Goal: Use online tool/utility: Utilize a website feature to perform a specific function

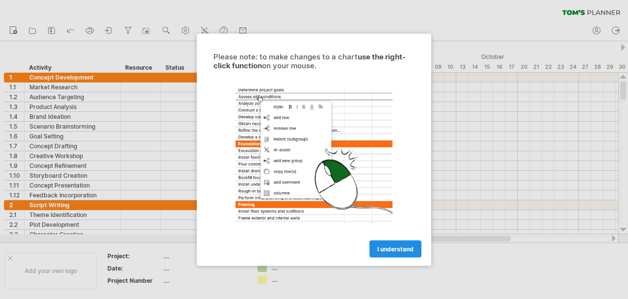
click at [406, 245] on span "I understand" at bounding box center [395, 248] width 36 height 7
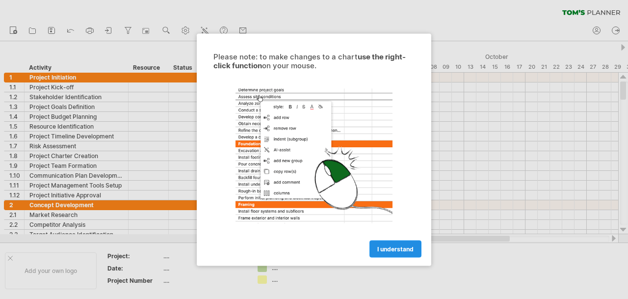
click at [403, 250] on span "I understand" at bounding box center [395, 248] width 36 height 7
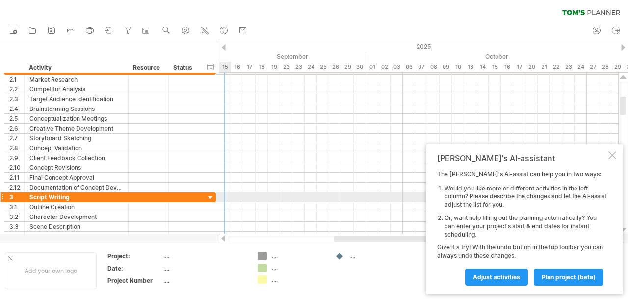
click at [210, 197] on div at bounding box center [210, 197] width 9 height 9
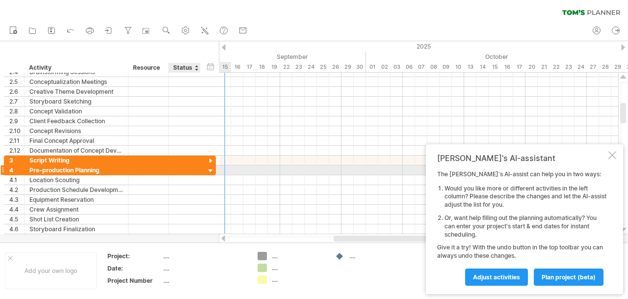
click at [210, 170] on div at bounding box center [210, 170] width 9 height 9
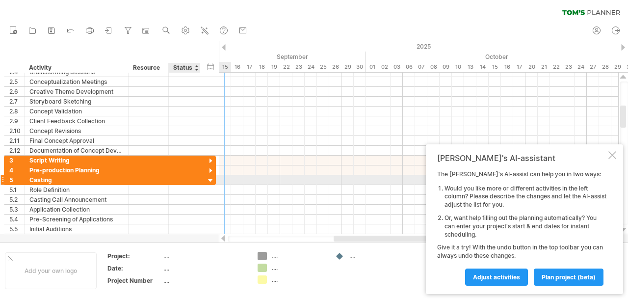
click at [211, 178] on div at bounding box center [210, 180] width 9 height 9
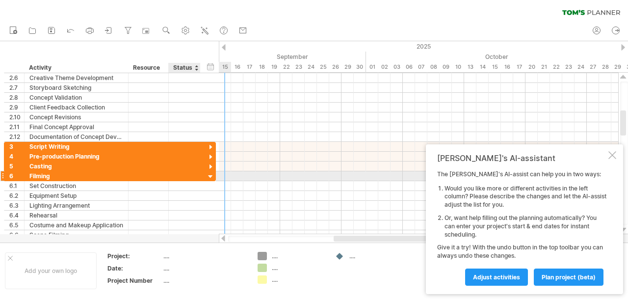
click at [211, 177] on div at bounding box center [210, 176] width 9 height 9
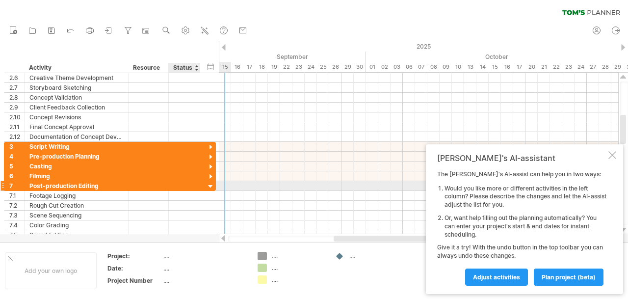
click at [211, 185] on div at bounding box center [210, 186] width 9 height 9
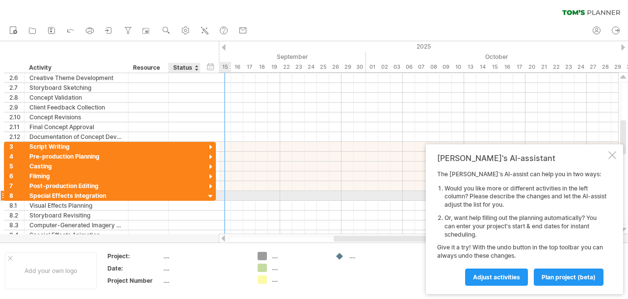
click at [211, 196] on div at bounding box center [210, 196] width 9 height 9
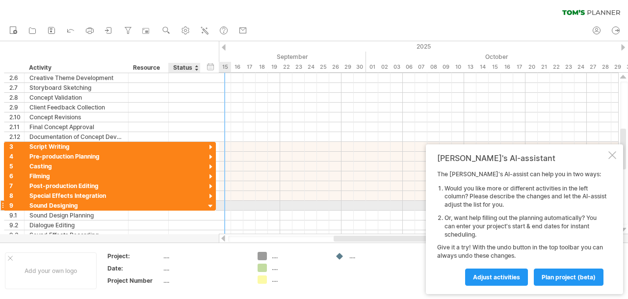
click at [210, 204] on div at bounding box center [210, 206] width 9 height 9
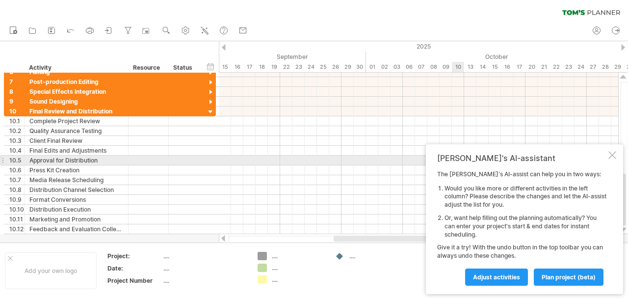
click at [606, 157] on div "[PERSON_NAME]'s AI-assistant" at bounding box center [521, 158] width 169 height 10
click at [611, 160] on div "Tom's AI-assistant The Tom's AI-assist can help you in two ways: Would you like…" at bounding box center [524, 219] width 197 height 150
click at [613, 156] on div at bounding box center [612, 155] width 8 height 8
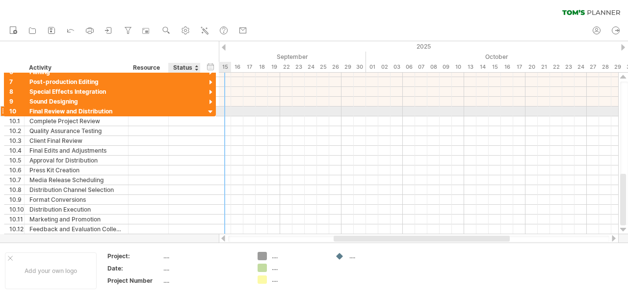
click at [209, 112] on div at bounding box center [210, 111] width 9 height 9
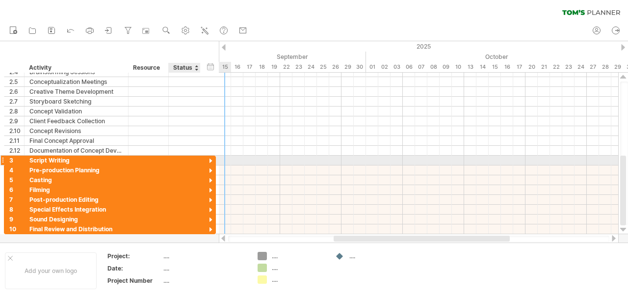
click at [210, 161] on div at bounding box center [210, 160] width 9 height 9
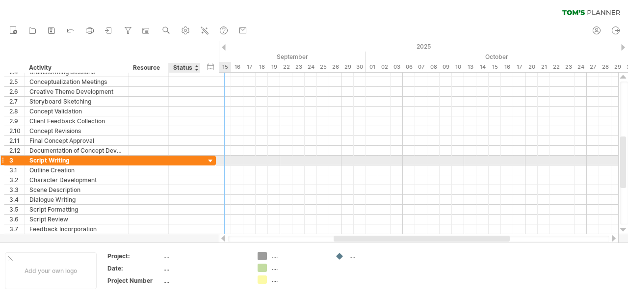
click at [210, 161] on div at bounding box center [210, 160] width 9 height 9
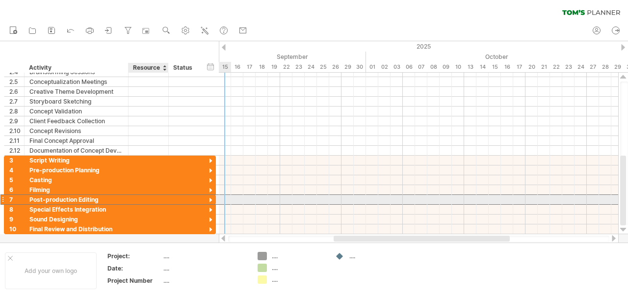
click at [153, 201] on div at bounding box center [148, 199] width 30 height 9
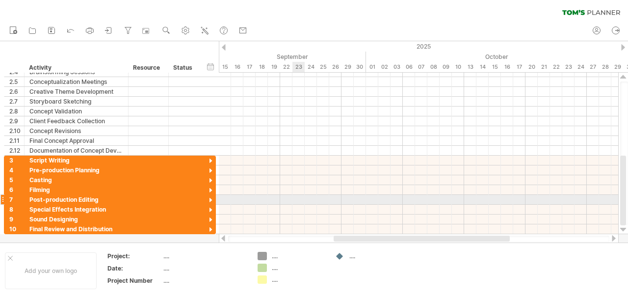
click at [298, 200] on div at bounding box center [418, 200] width 399 height 10
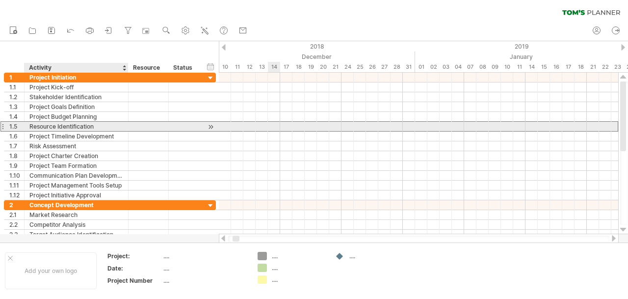
click at [63, 124] on div "Resource Identification" at bounding box center [76, 126] width 94 height 9
click at [2, 128] on div at bounding box center [2, 126] width 4 height 10
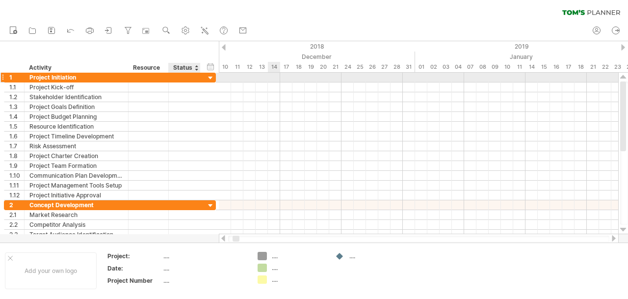
click at [211, 77] on div at bounding box center [210, 78] width 9 height 9
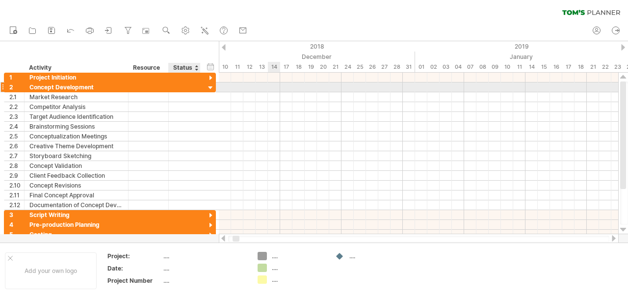
click at [211, 87] on div at bounding box center [210, 87] width 9 height 9
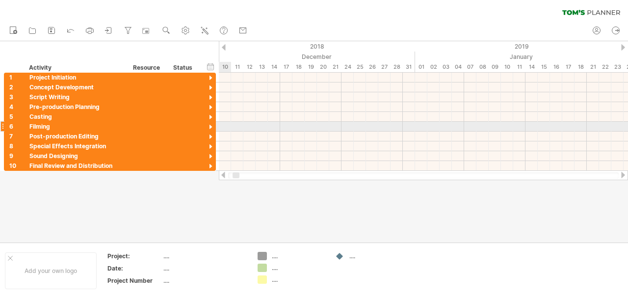
click at [212, 124] on div at bounding box center [210, 127] width 9 height 9
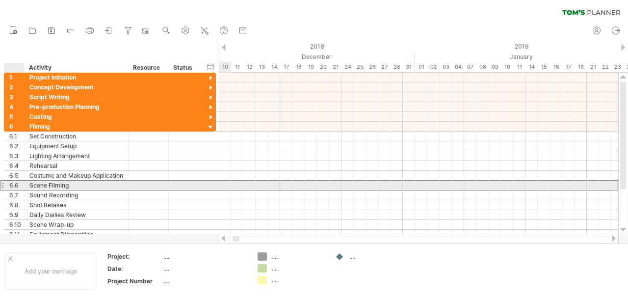
click at [17, 183] on div "6.6" at bounding box center [16, 184] width 15 height 9
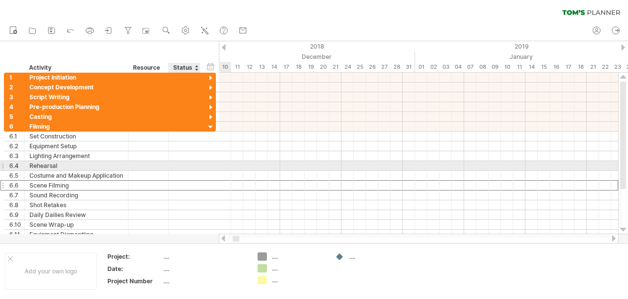
click at [183, 168] on div at bounding box center [185, 165] width 22 height 9
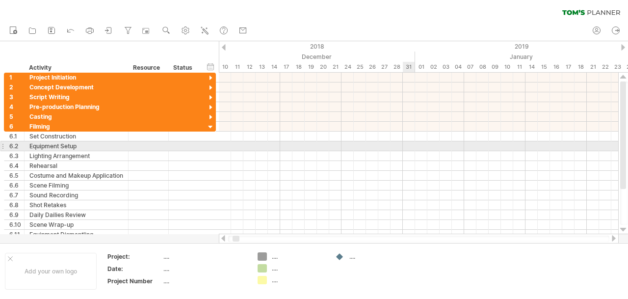
click at [403, 145] on div at bounding box center [418, 146] width 399 height 10
